Goal: Find specific fact: Find specific fact

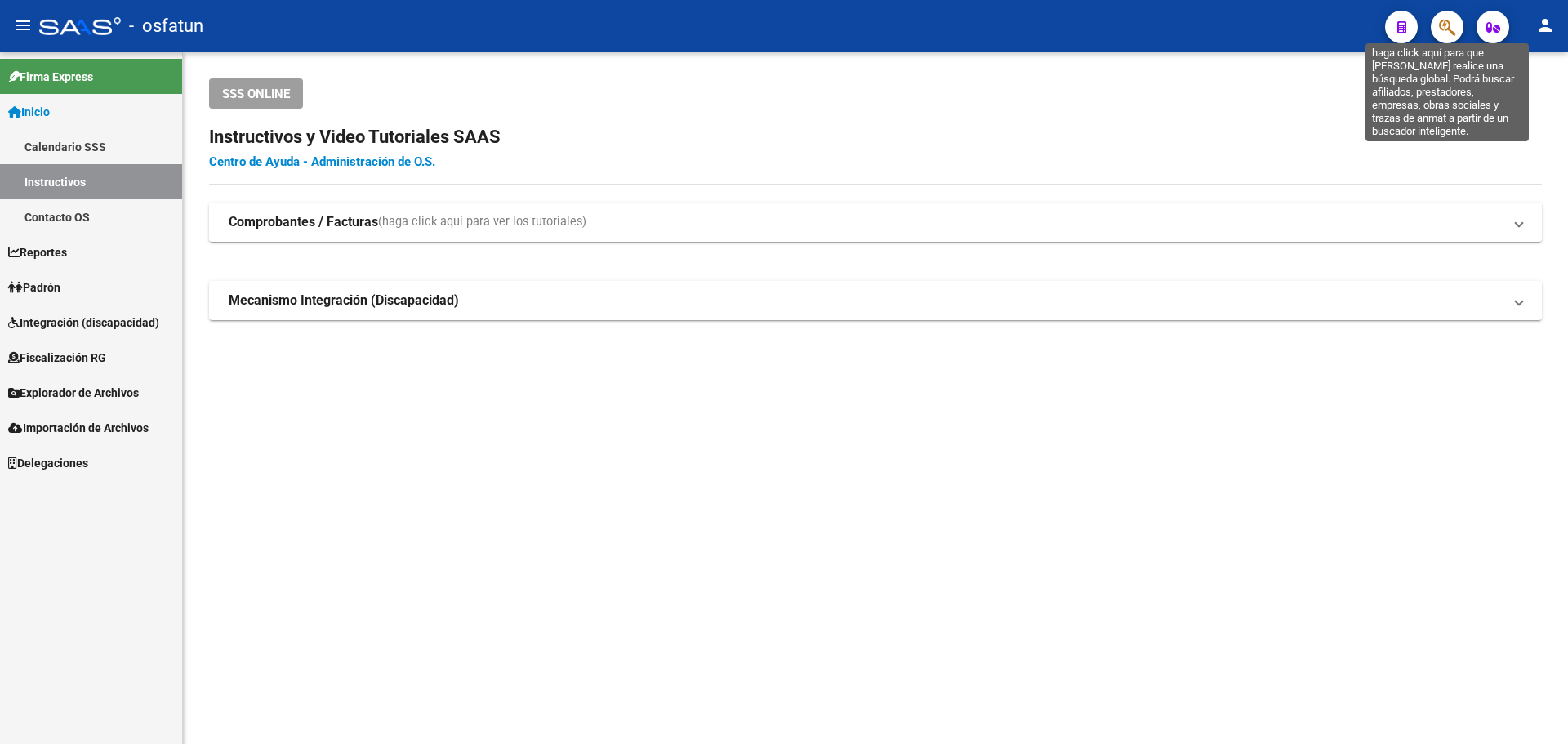
click at [1446, 31] on icon "button" at bounding box center [1447, 27] width 16 height 19
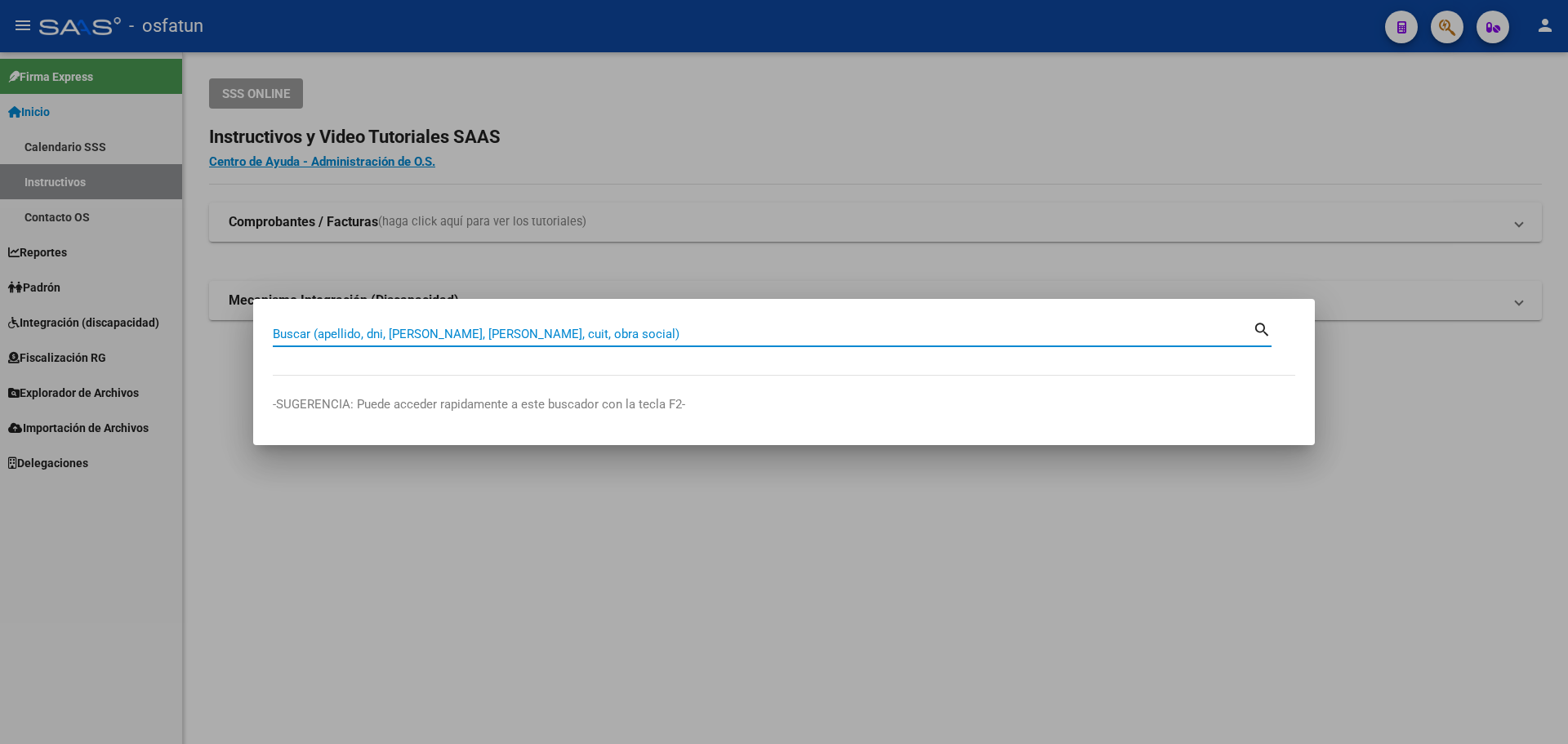
paste input "20384433562"
type input "20384433562"
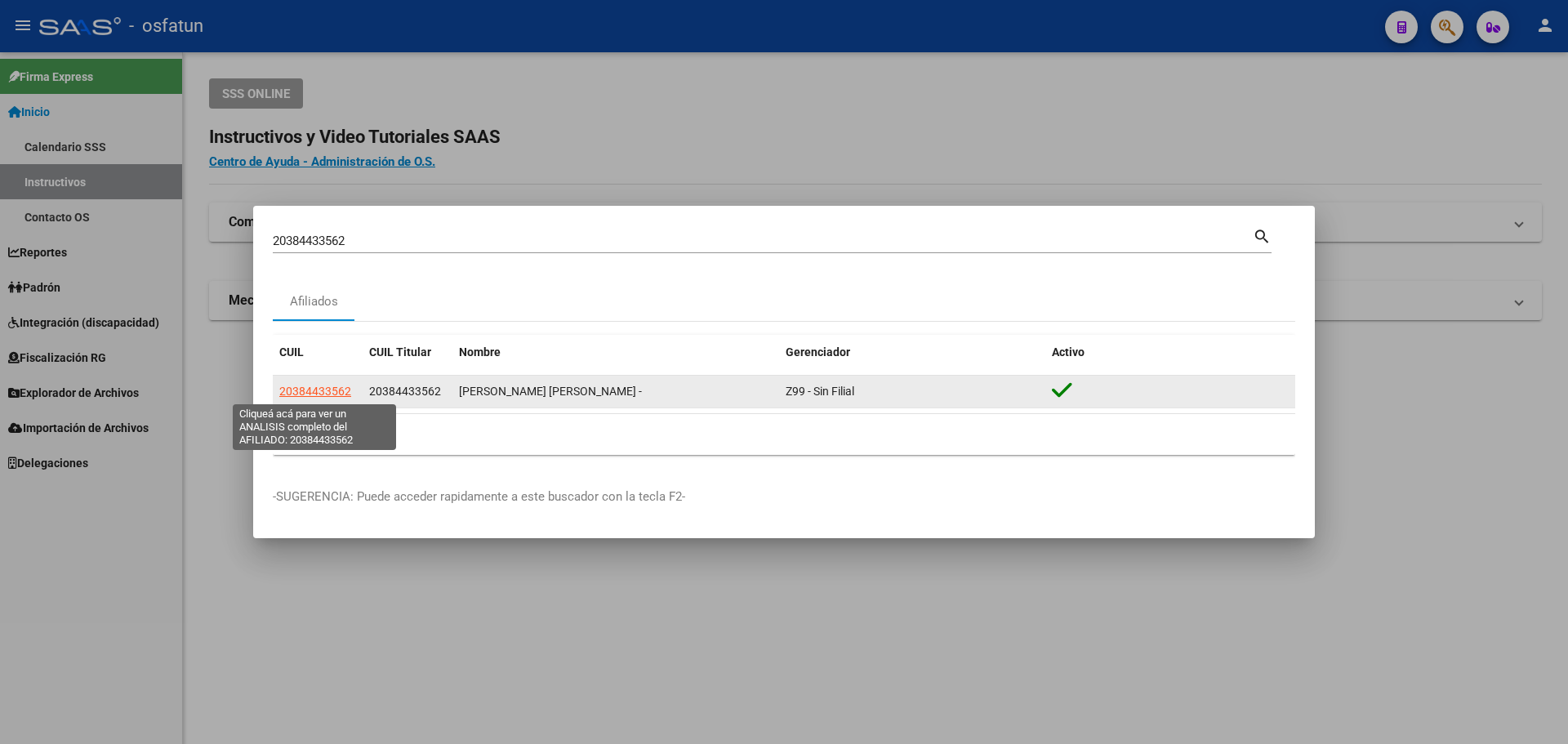
click at [323, 398] on span "20384433562" at bounding box center [315, 391] width 72 height 13
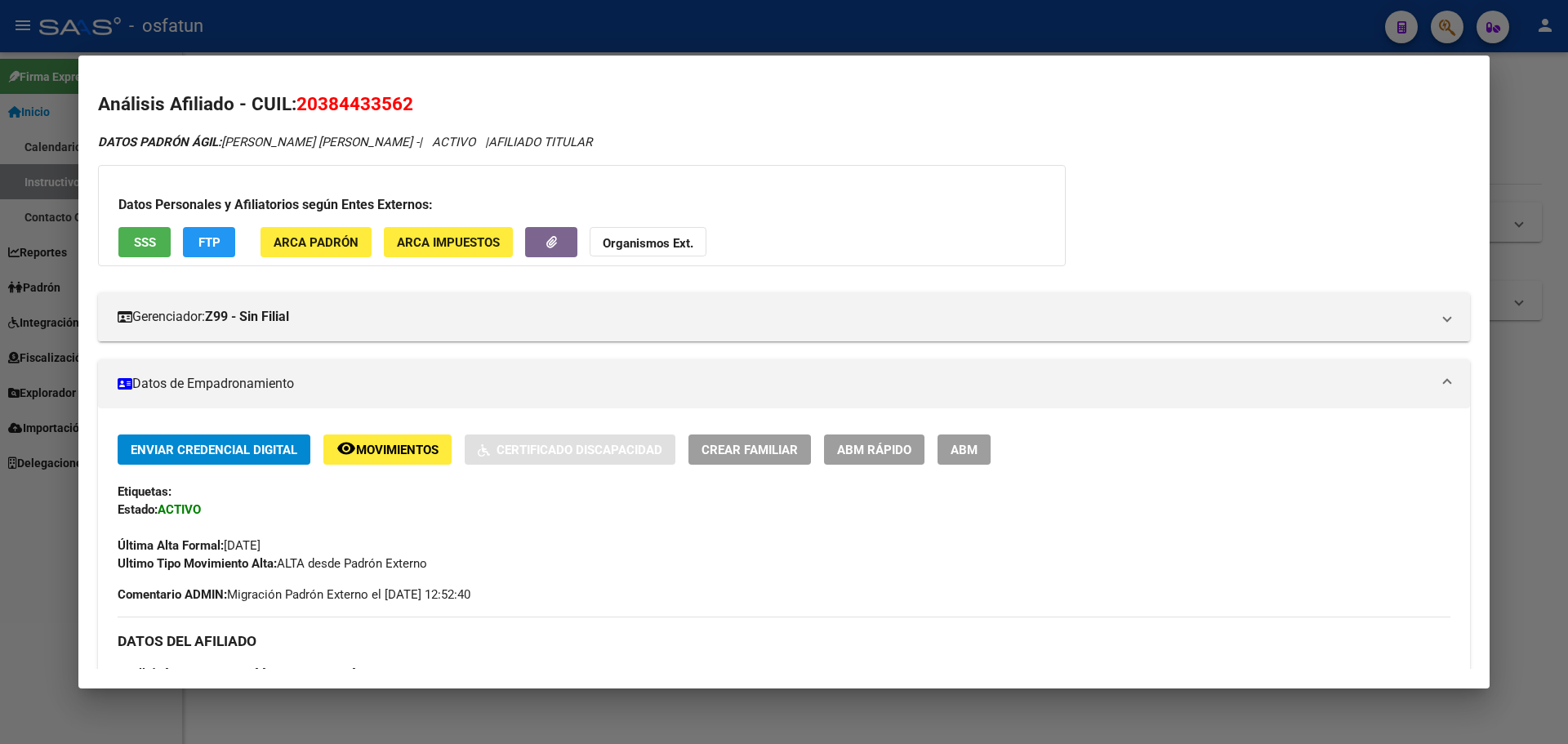
click at [213, 231] on button "FTP" at bounding box center [209, 241] width 52 height 30
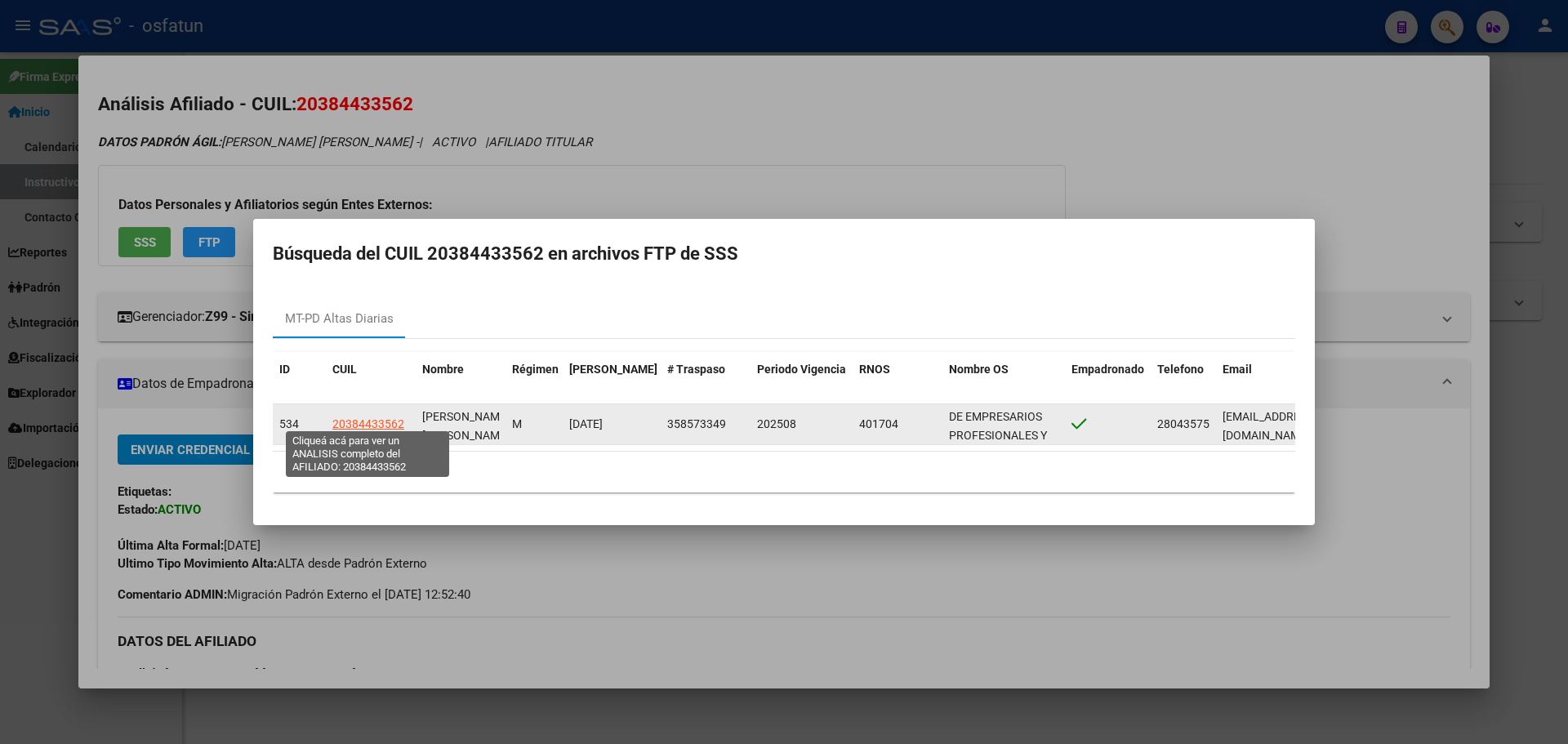
click at [386, 417] on span "20384433562" at bounding box center [368, 423] width 72 height 13
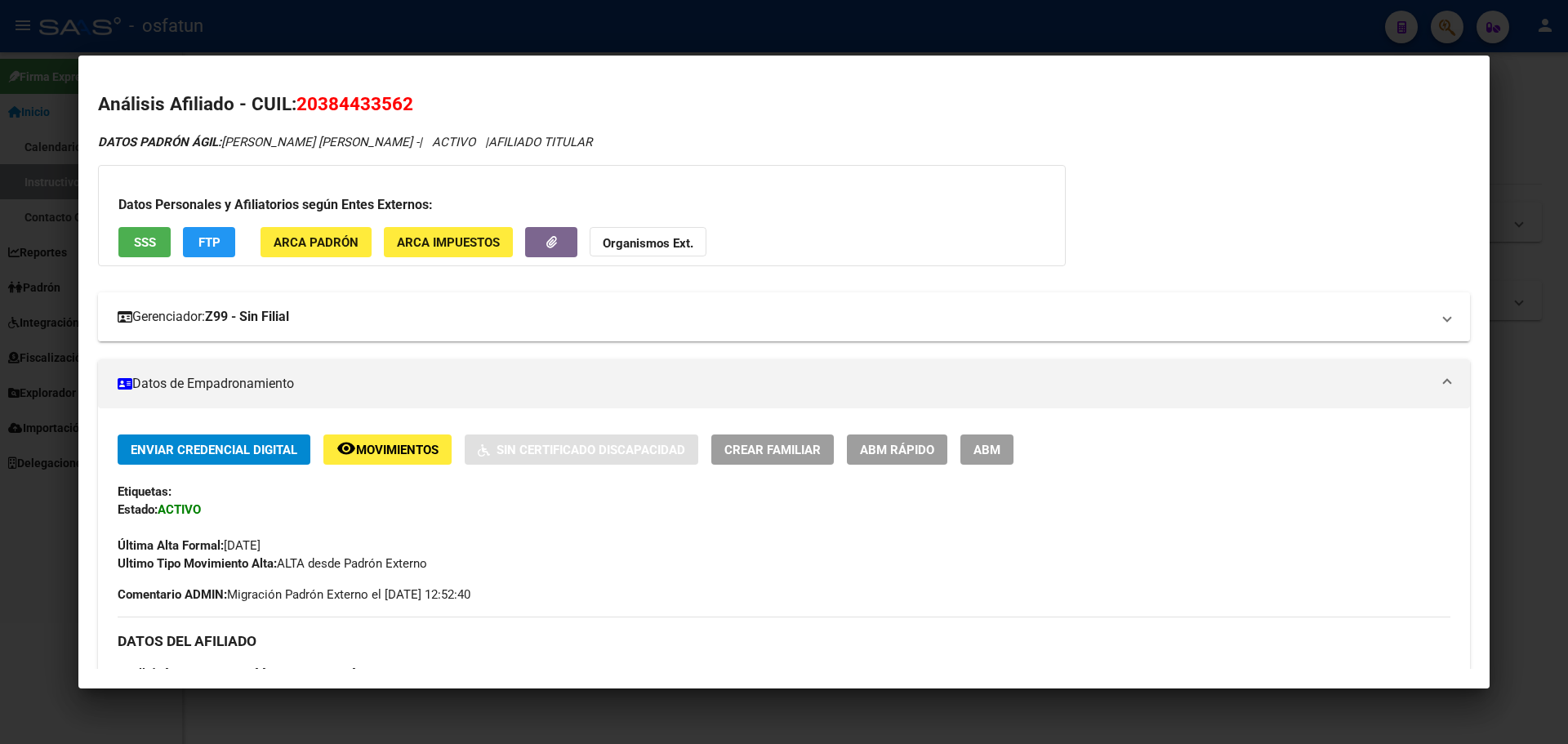
click at [272, 326] on strong "Z99 - Sin Filial" at bounding box center [246, 317] width 84 height 20
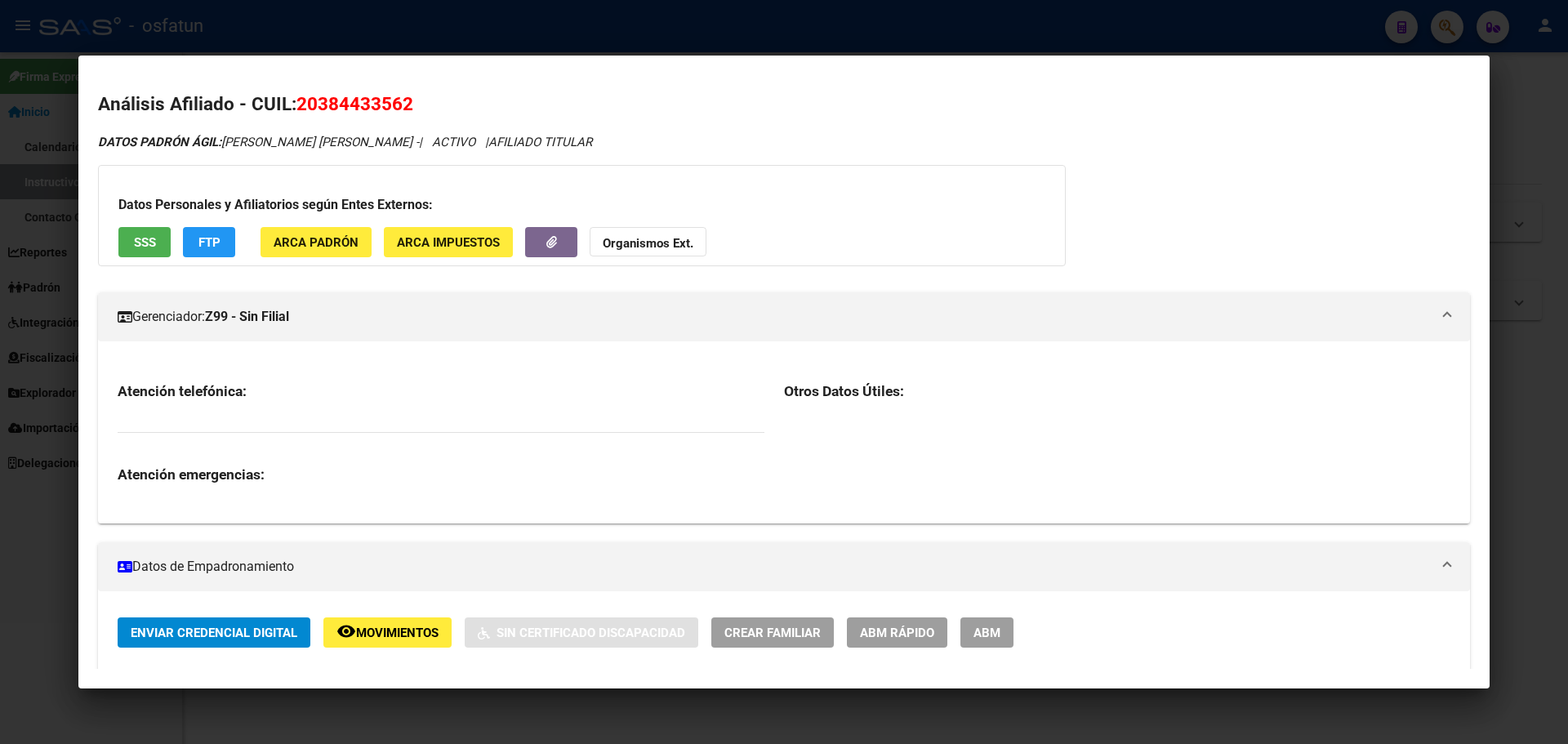
click at [272, 326] on strong "Z99 - Sin Filial" at bounding box center [246, 317] width 84 height 20
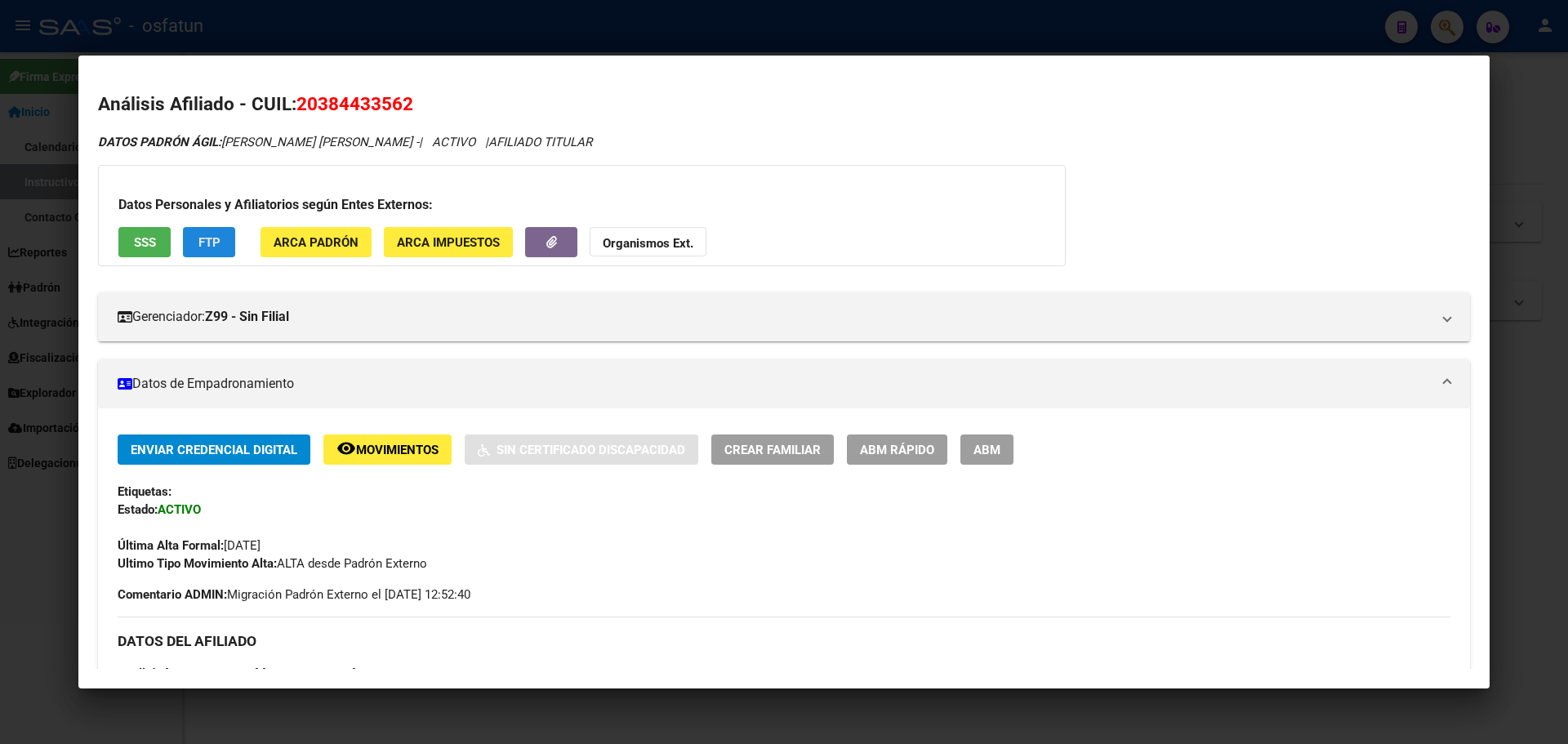
click at [209, 245] on span "FTP" at bounding box center [209, 243] width 22 height 14
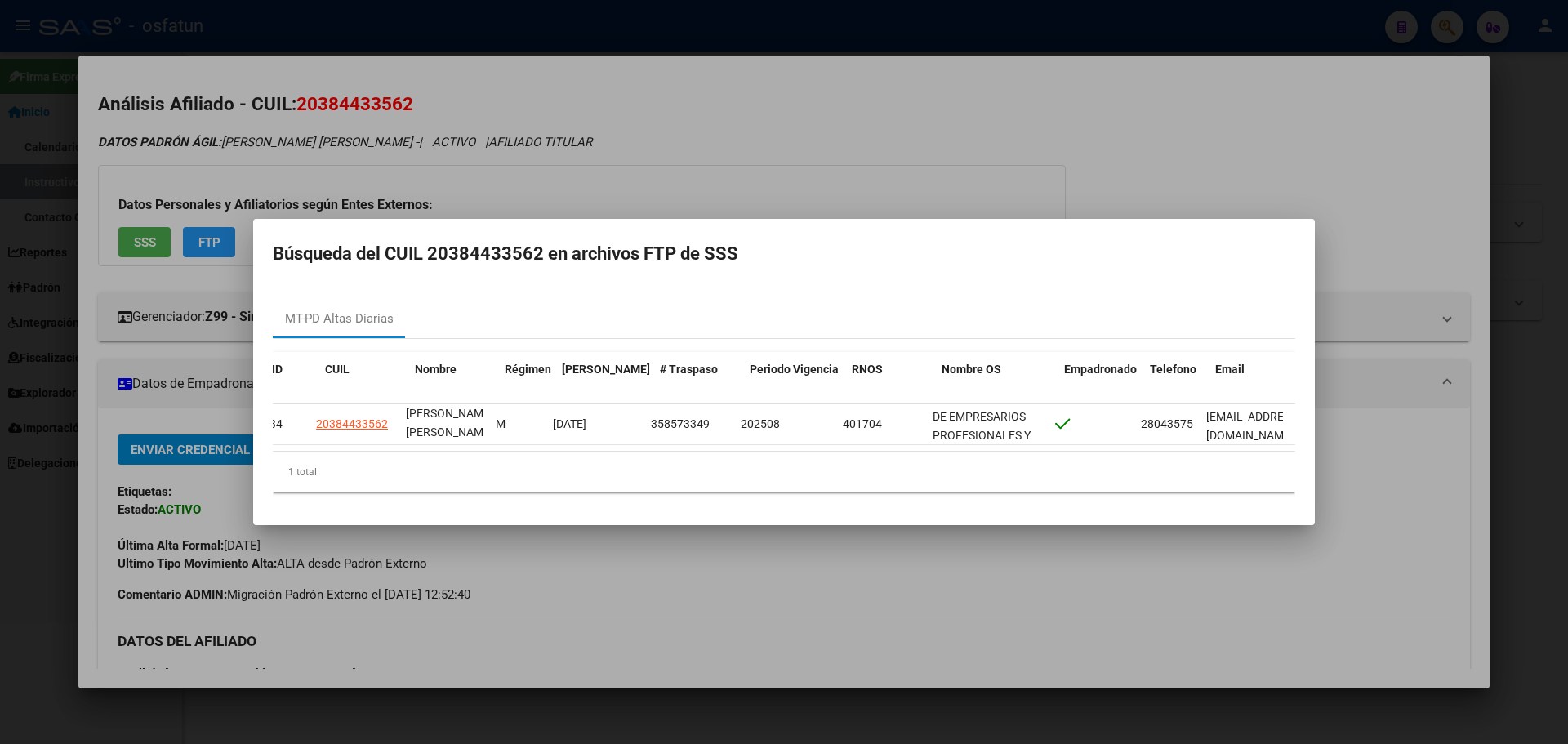
scroll to position [0, 19]
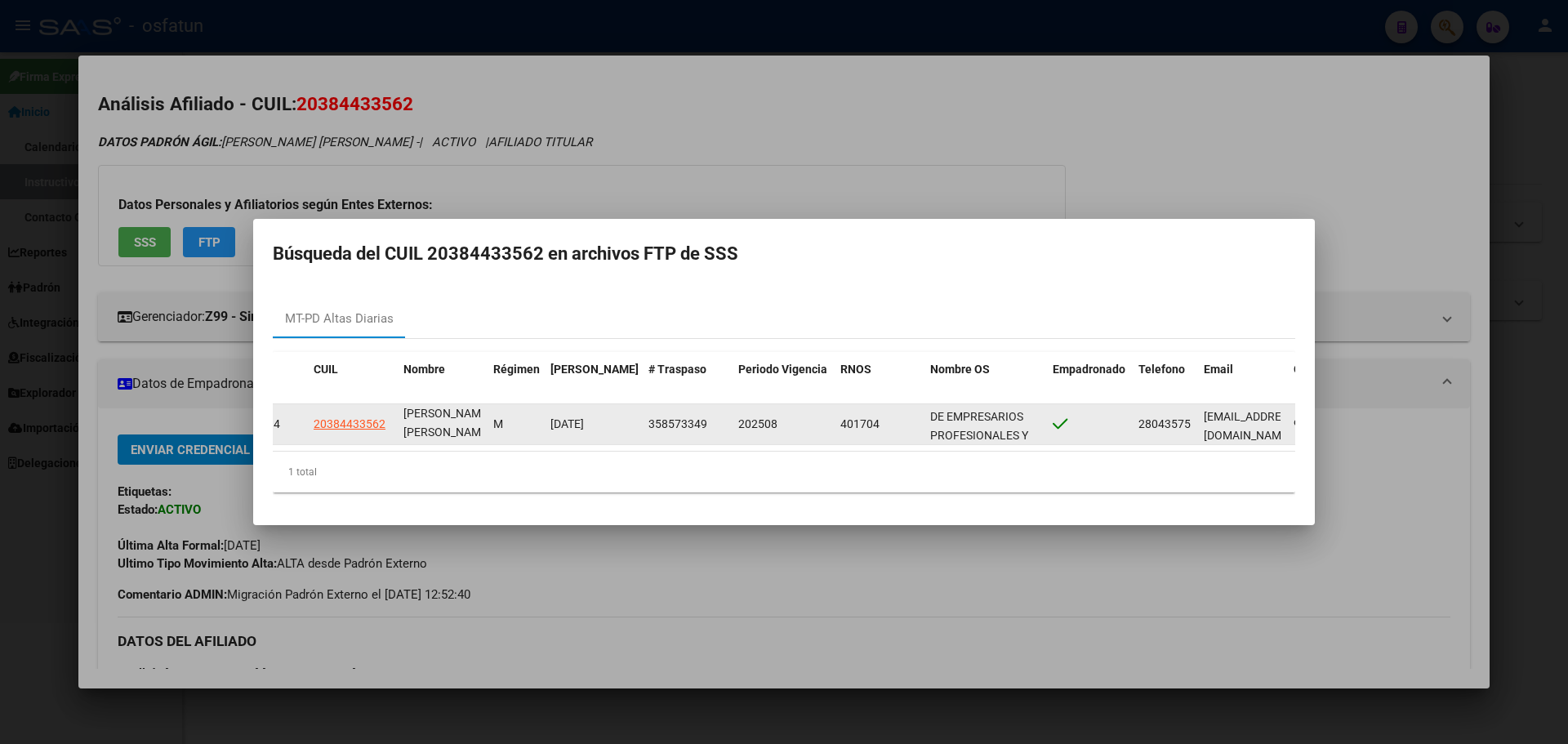
click at [655, 421] on span "358573349" at bounding box center [677, 423] width 59 height 13
click at [656, 420] on span "358573349" at bounding box center [677, 423] width 59 height 13
copy span "358573349"
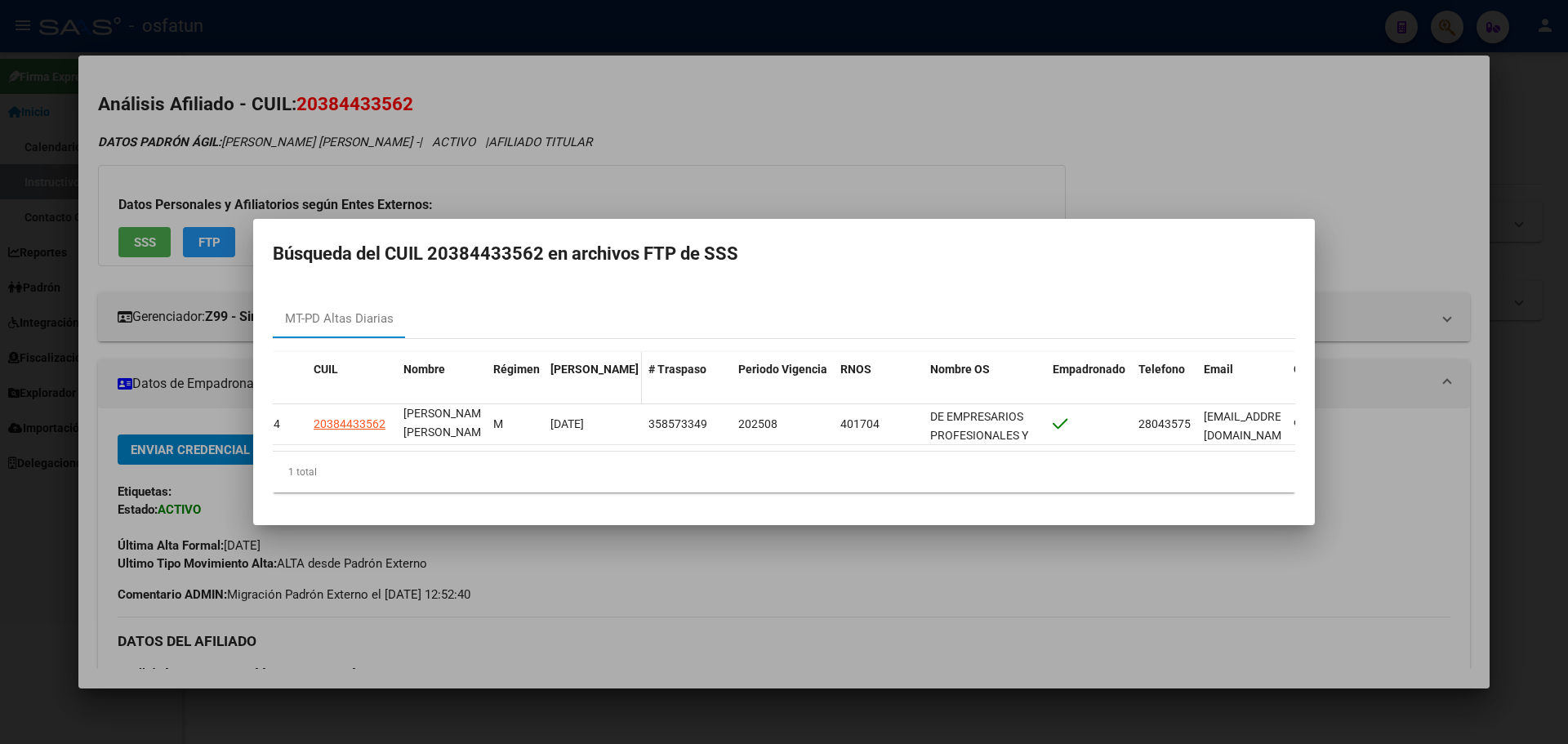
copy span "358573349"
